Goal: Information Seeking & Learning: Find specific fact

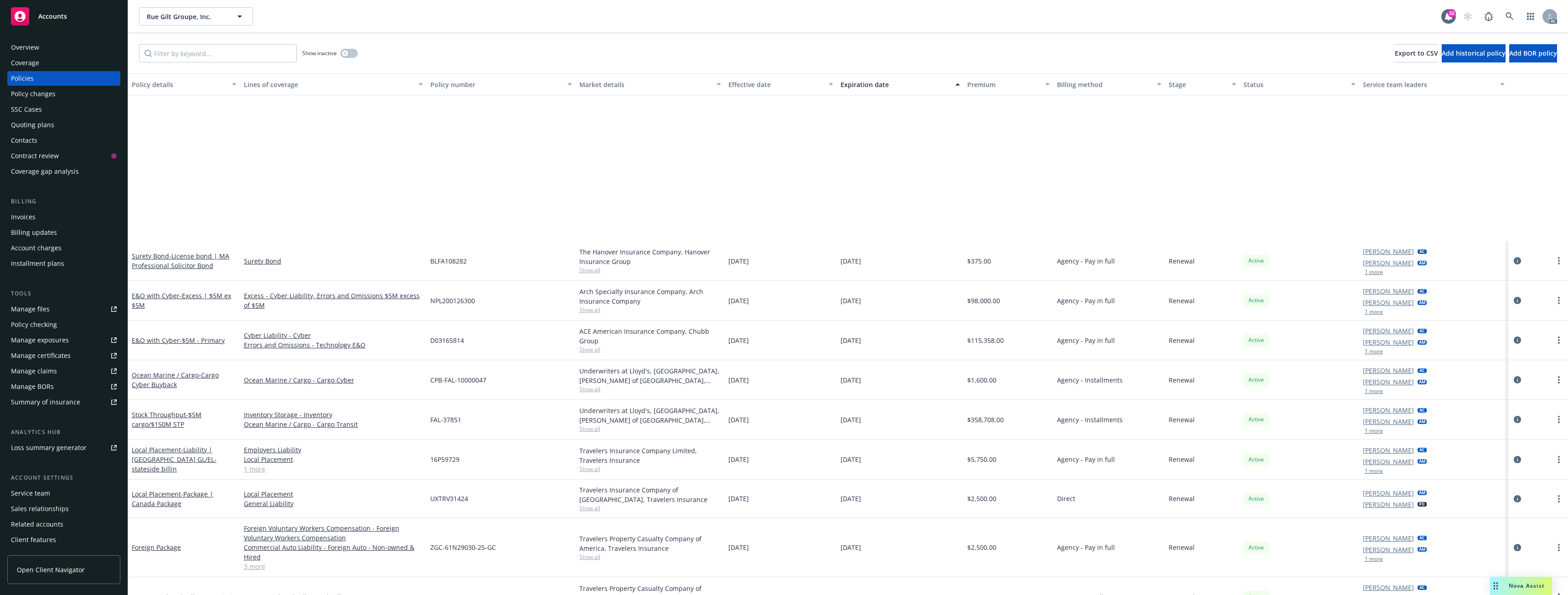
scroll to position [217, 0]
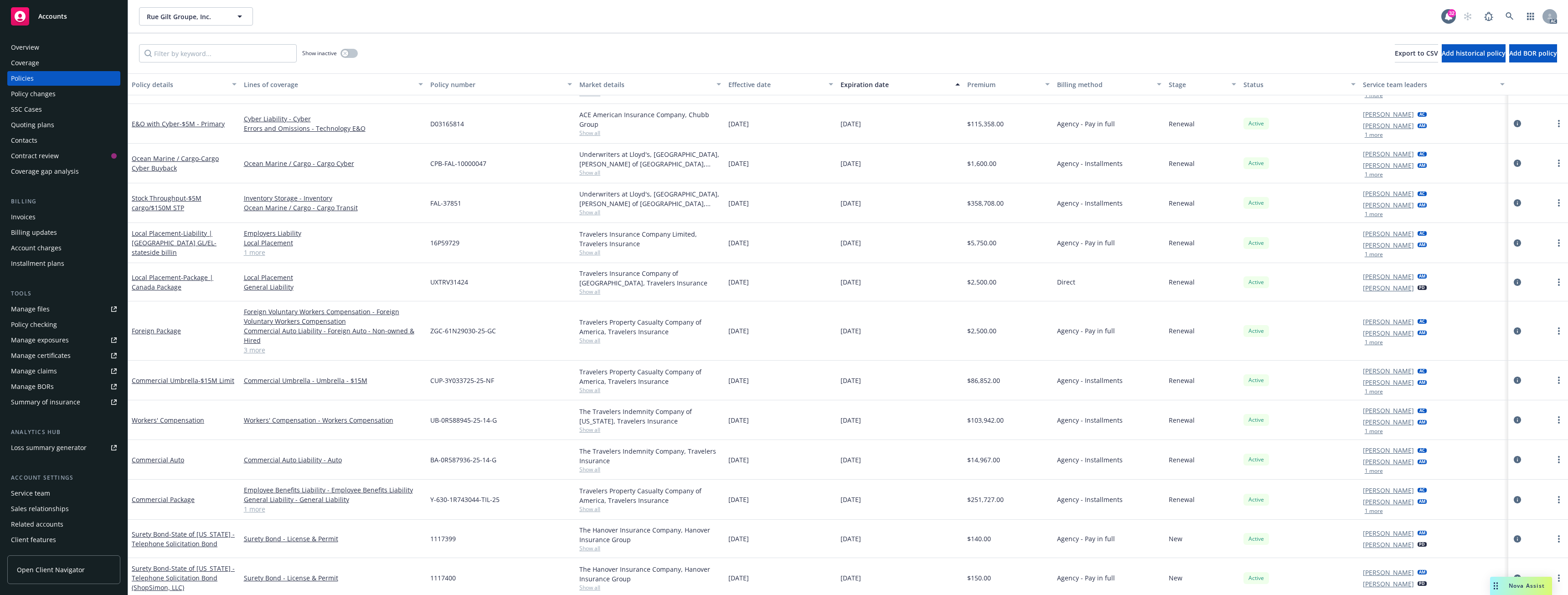
click at [1513, 584] on span "Nova Assist" at bounding box center [1527, 586] width 36 height 8
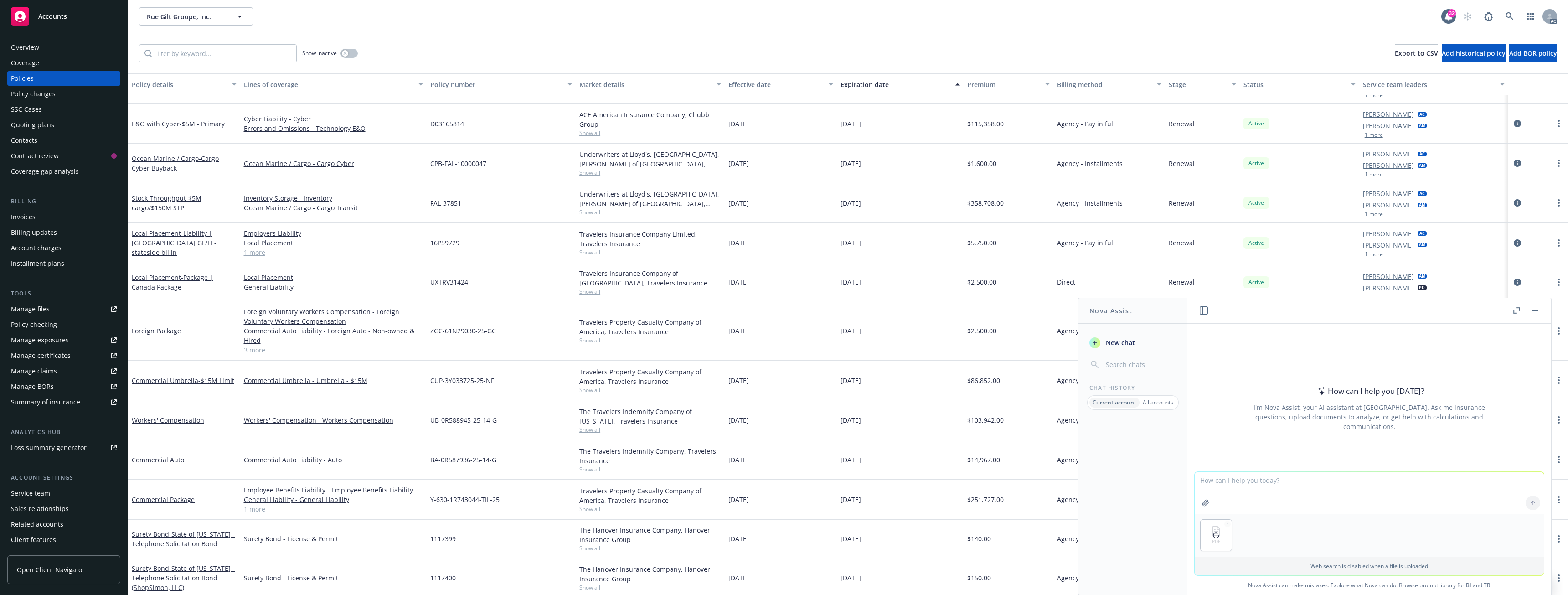
click at [1230, 495] on textarea at bounding box center [1370, 493] width 349 height 42
type textarea "summarize"
click at [1514, 309] on icon "button" at bounding box center [1516, 311] width 7 height 6
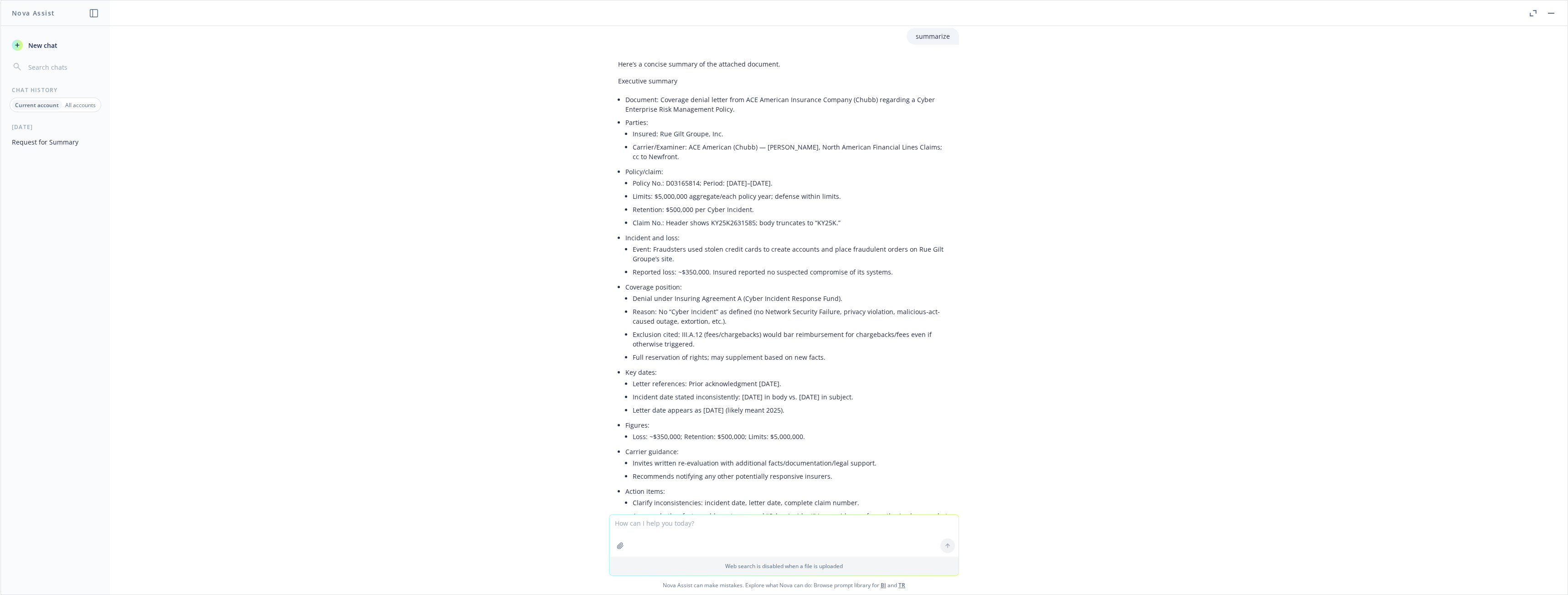
scroll to position [46, 0]
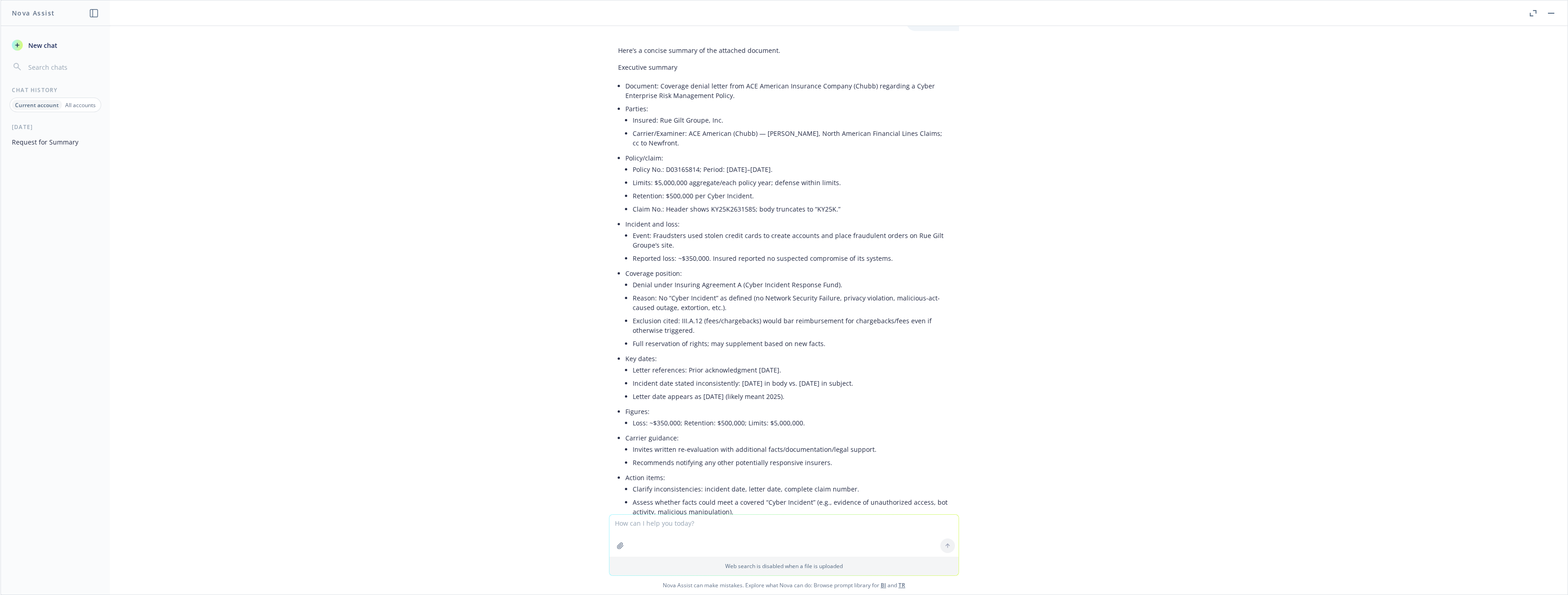
click at [1076, 252] on div "pdf KY25K2631585 - Rue Gilt Groupe Inc. - [DATE] Cyber Incident.pdf summarize H…" at bounding box center [784, 270] width 1567 height 488
click at [712, 248] on li "Event: Fraudsters used stolen credit cards to create accounts and place fraudul…" at bounding box center [791, 240] width 317 height 23
drag, startPoint x: 681, startPoint y: 239, endPoint x: 699, endPoint y: 242, distance: 18.2
click at [699, 242] on li "Event: Fraudsters used stolen credit cards to create accounts and place fraudul…" at bounding box center [791, 240] width 317 height 23
copy li "used stolen credit cards to create accounts and place fraudulent orders on Rue …"
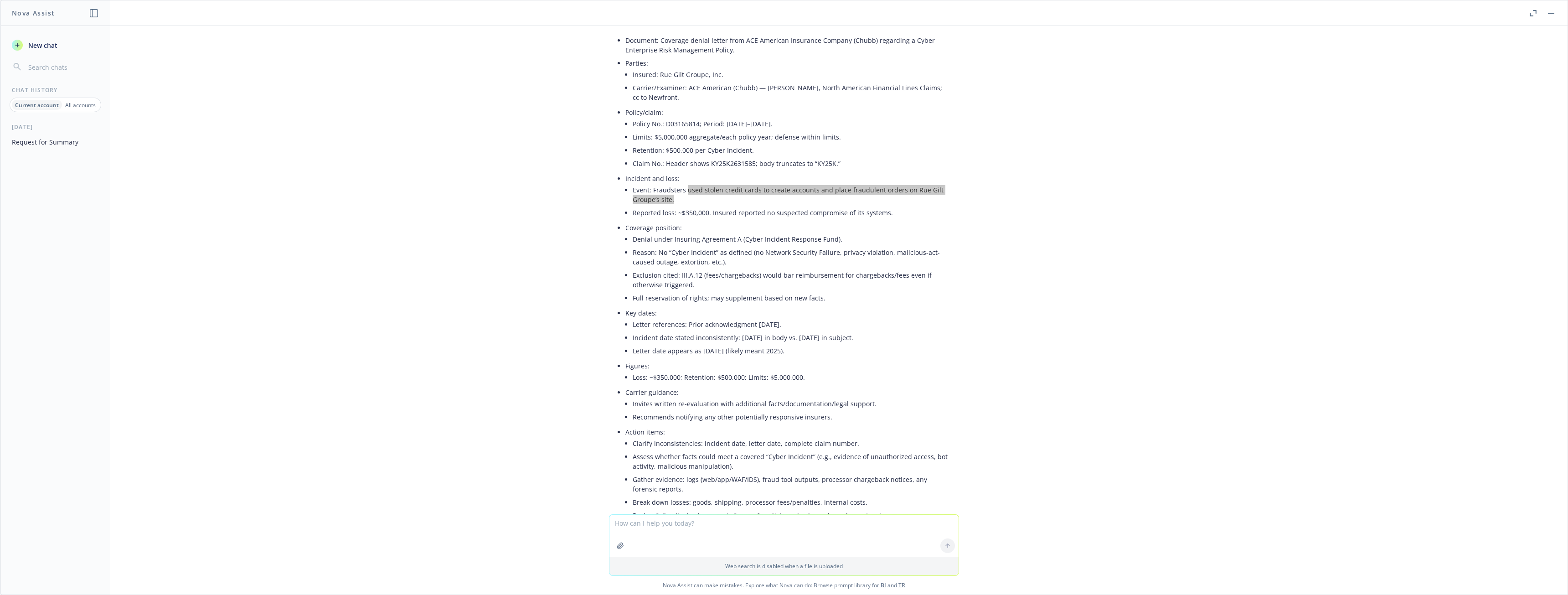
scroll to position [137, 0]
